Goal: Check status: Check status

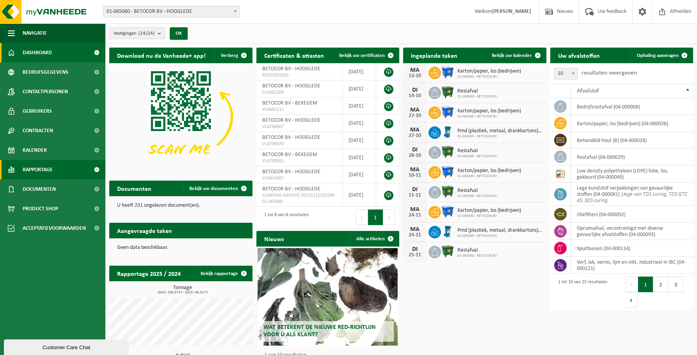
click at [57, 170] on link "Rapportage" at bounding box center [52, 170] width 105 height 20
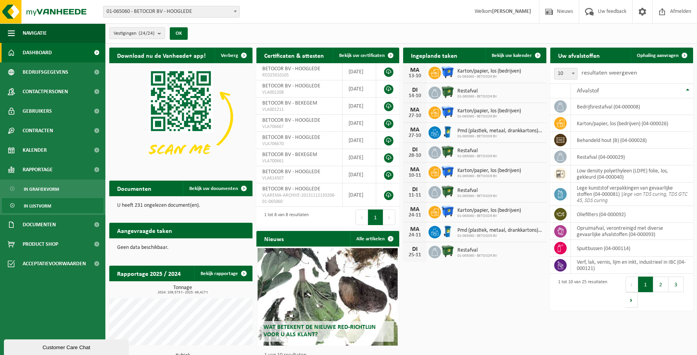
click at [49, 203] on span "In lijstvorm" at bounding box center [37, 206] width 27 height 15
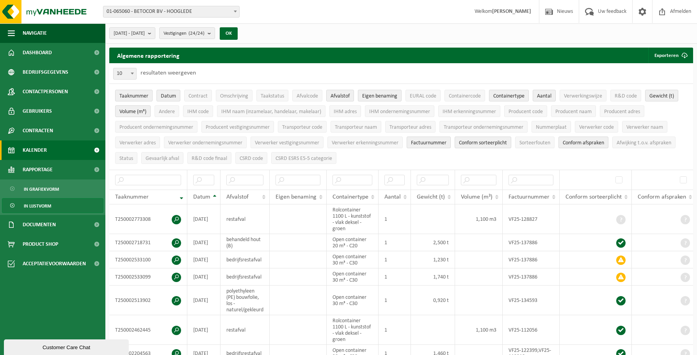
click at [66, 151] on link "Kalender" at bounding box center [52, 150] width 105 height 20
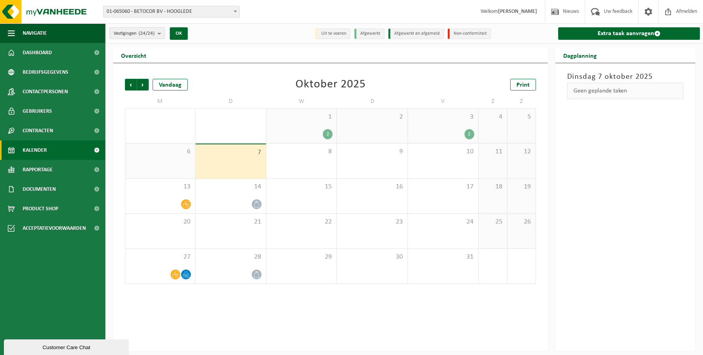
click at [468, 134] on div "2" at bounding box center [469, 134] width 10 height 10
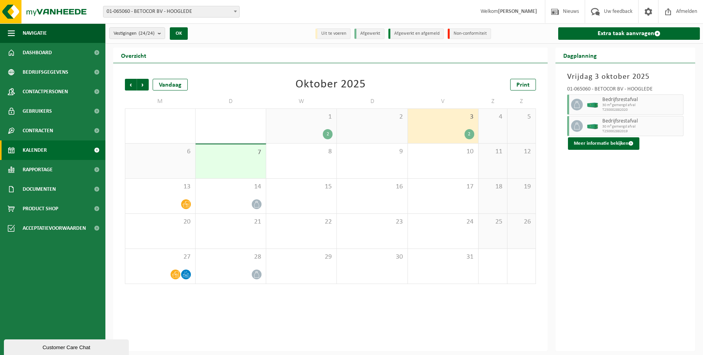
click at [609, 106] on span "30 m³ gemengd afval" at bounding box center [641, 105] width 79 height 5
click at [629, 97] on span "Bedrijfsrestafval" at bounding box center [641, 100] width 79 height 6
click at [569, 104] on div at bounding box center [576, 104] width 18 height 20
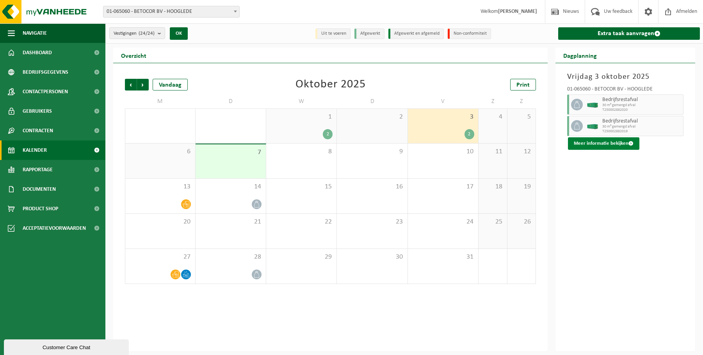
click at [597, 148] on button "Meer informatie bekijken" at bounding box center [603, 143] width 71 height 12
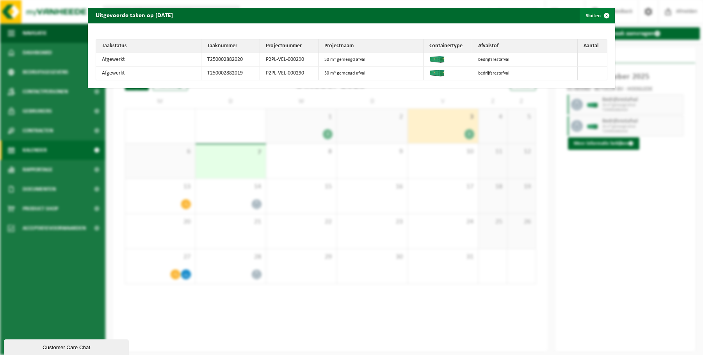
click at [600, 16] on span "button" at bounding box center [606, 16] width 16 height 16
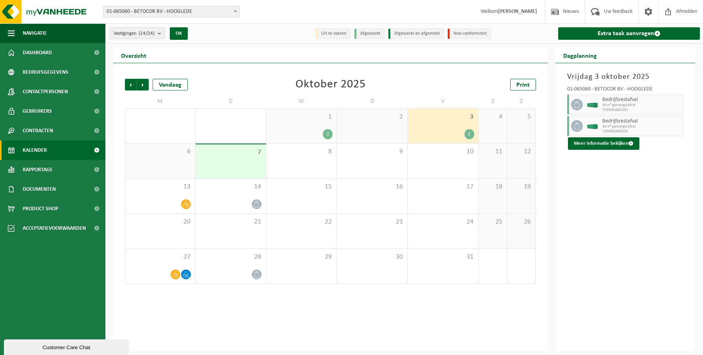
click at [382, 55] on div "Overzicht" at bounding box center [330, 56] width 434 height 16
click at [199, 305] on div "Vorige Volgende Vandaag Oktober 2025 Print M D W D V Z Z 29 2 30 1 1 2 2 3 2 4 …" at bounding box center [330, 207] width 434 height 288
click at [227, 306] on div "Vorige Volgende Vandaag Oktober 2025 Print M D W D V Z Z 29 2 30 1 1 2 2 3 2 4 …" at bounding box center [330, 207] width 434 height 288
